Goal: Task Accomplishment & Management: Manage account settings

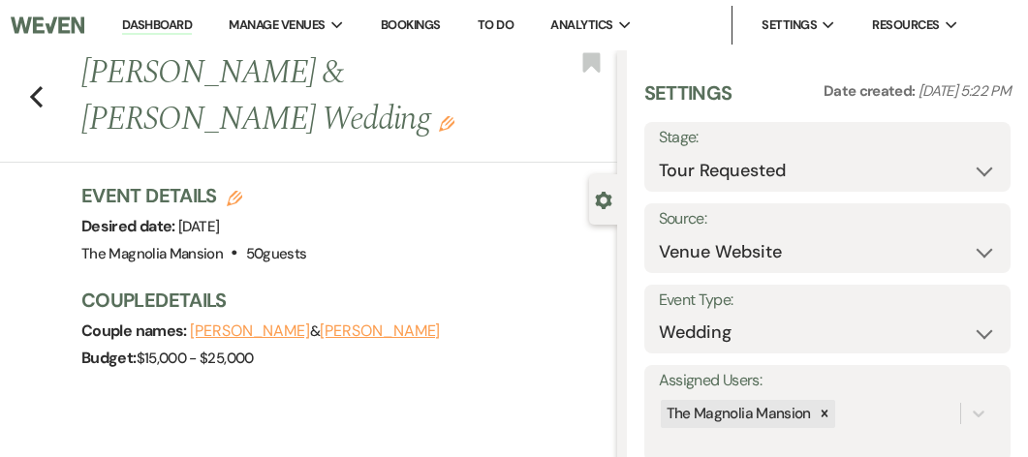
select select "2"
select select "5"
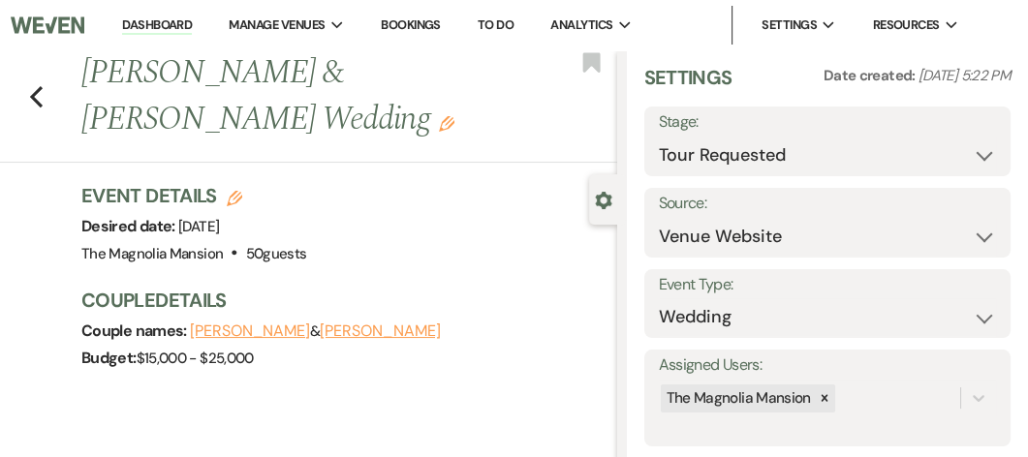
drag, startPoint x: 971, startPoint y: 157, endPoint x: 633, endPoint y: 190, distance: 339.8
click at [633, 190] on div "Settings Date created: [DATE] 5:22 PM Stage: Inquiry Follow Up Tour Requested T…" at bounding box center [827, 268] width 401 height 436
click at [968, 159] on select "Inquiry Follow Up Tour Requested Tour Confirmed Toured Proposal Sent Booked Lost" at bounding box center [827, 156] width 337 height 38
select select "9"
click at [659, 137] on select "Inquiry Follow Up Tour Requested Tour Confirmed Toured Proposal Sent Booked Lost" at bounding box center [827, 156] width 337 height 38
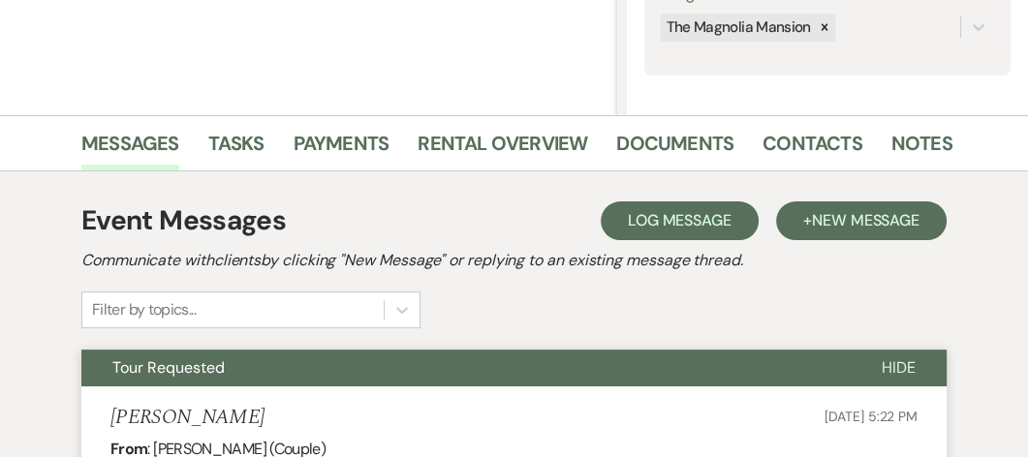
scroll to position [370, 0]
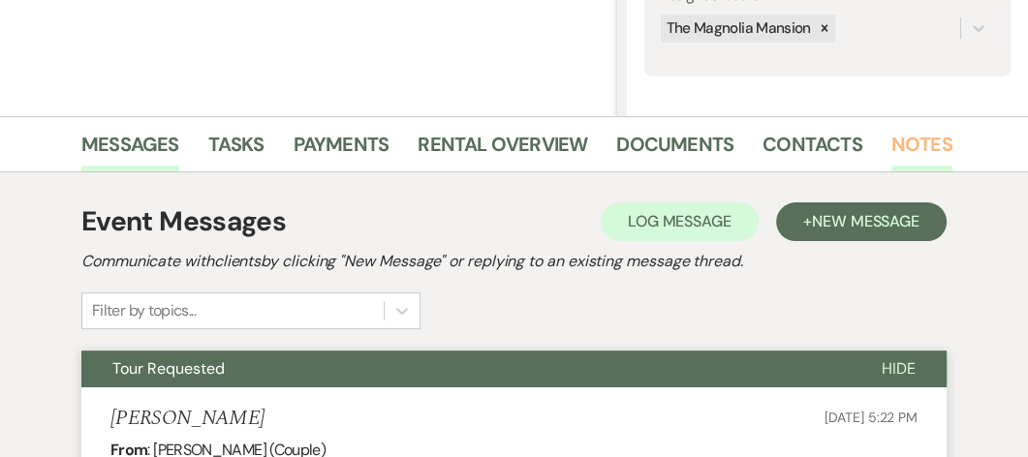
click at [903, 158] on link "Notes" at bounding box center [921, 150] width 61 height 43
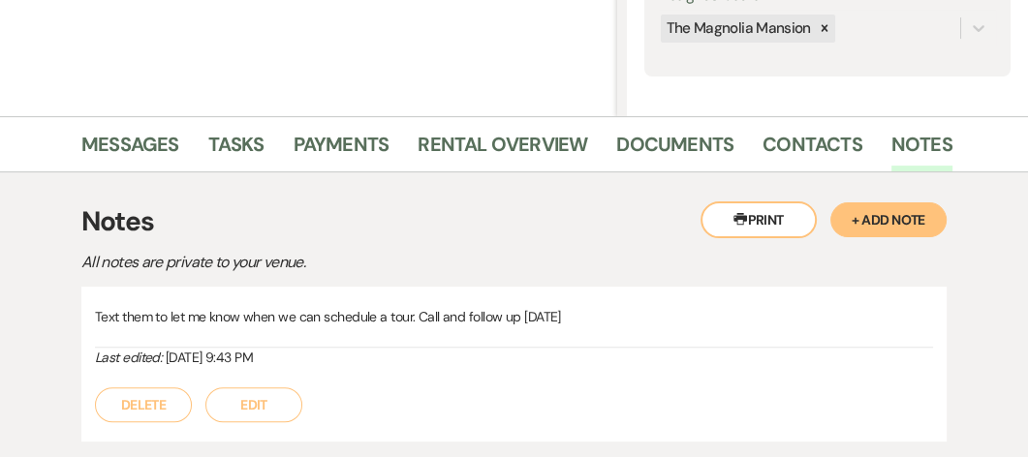
click at [894, 217] on button "+ Add Note" at bounding box center [888, 220] width 116 height 35
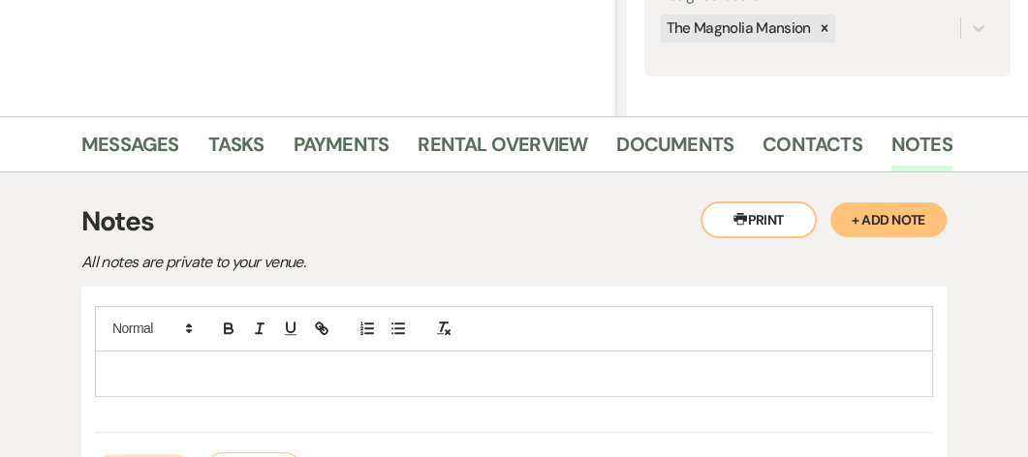
click at [118, 440] on div "Save Cancel" at bounding box center [514, 460] width 838 height 54
click at [111, 372] on p at bounding box center [513, 373] width 807 height 21
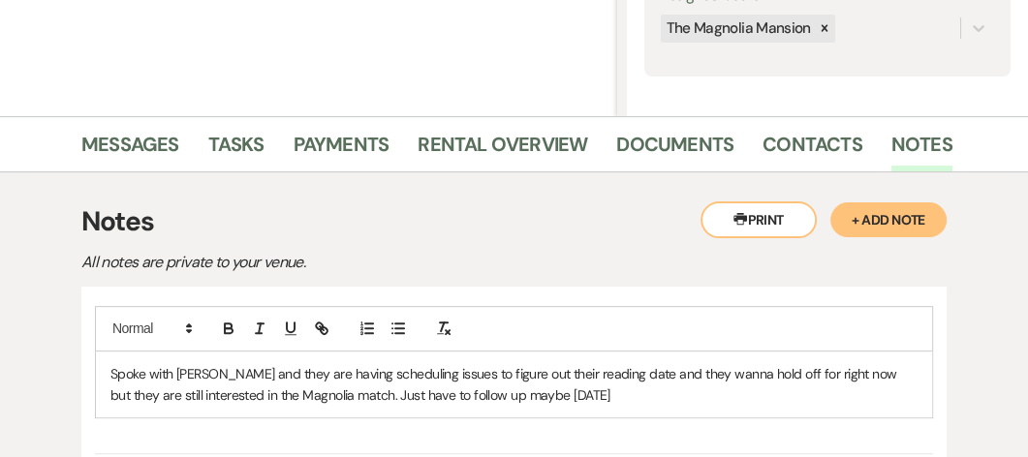
click at [639, 405] on div "Spoke with [PERSON_NAME] and they are having scheduling issues to figure out th…" at bounding box center [514, 385] width 836 height 67
click at [628, 401] on p "Spoke with [PERSON_NAME] and they are having scheduling issues to figure out th…" at bounding box center [513, 385] width 807 height 44
click at [646, 306] on div at bounding box center [514, 329] width 838 height 46
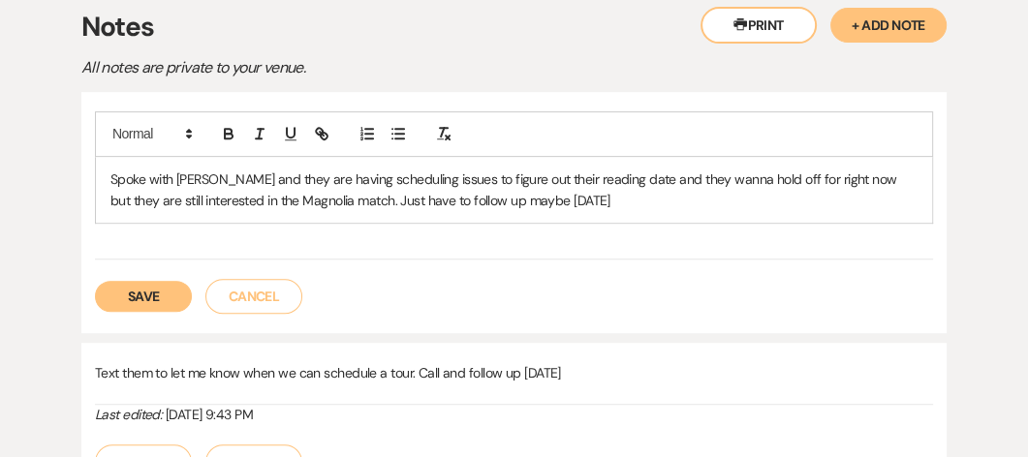
scroll to position [566, 0]
click at [163, 299] on button "Save" at bounding box center [143, 295] width 97 height 31
